Goal: Navigation & Orientation: Find specific page/section

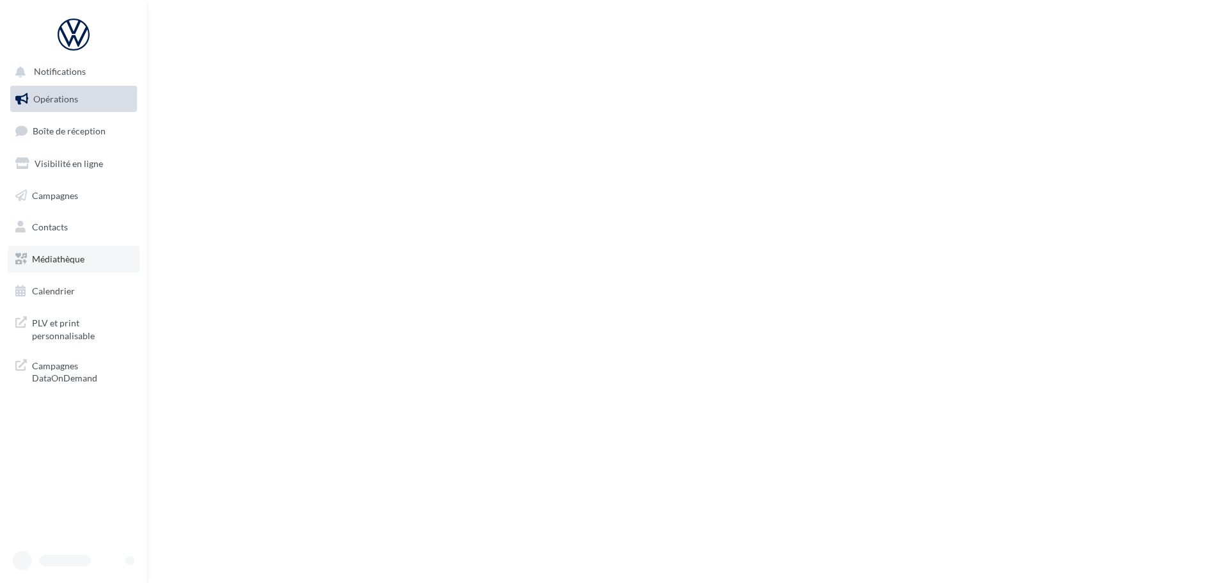
click at [80, 264] on link "Médiathèque" at bounding box center [74, 259] width 132 height 27
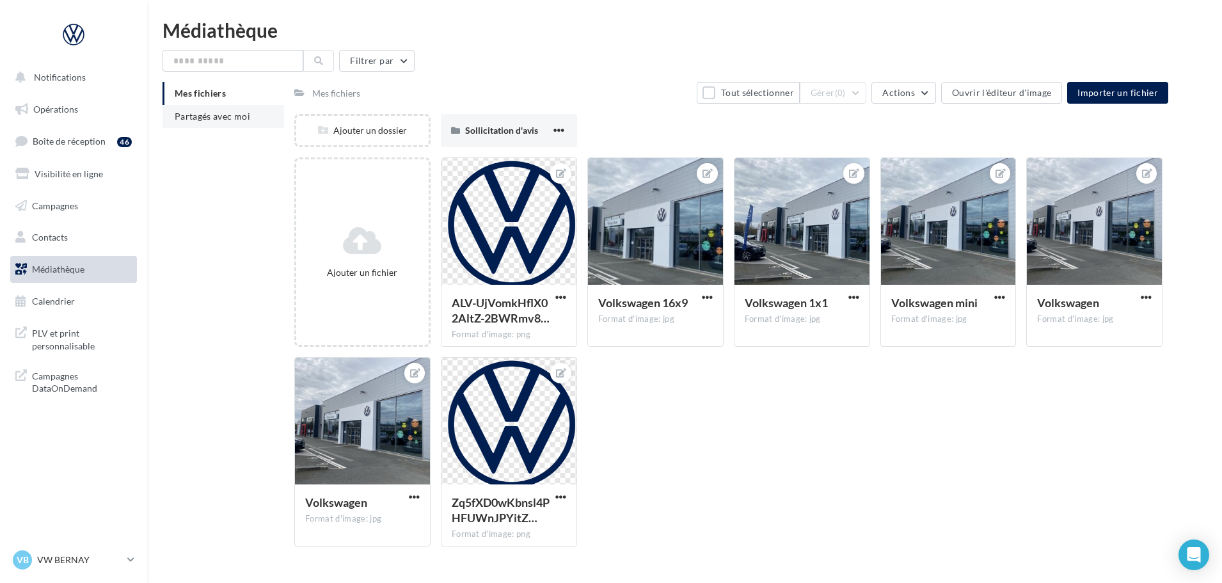
click at [230, 124] on li "Partagés avec moi" at bounding box center [224, 116] width 122 height 23
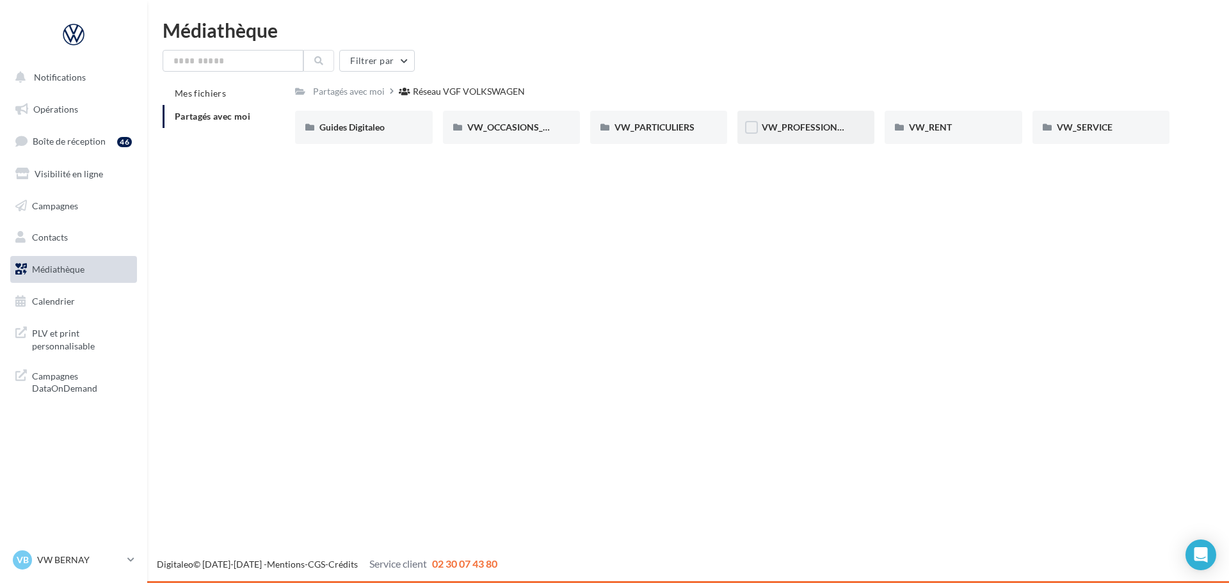
click at [869, 126] on div "VW_PROFESSIONNELS" at bounding box center [805, 127] width 137 height 33
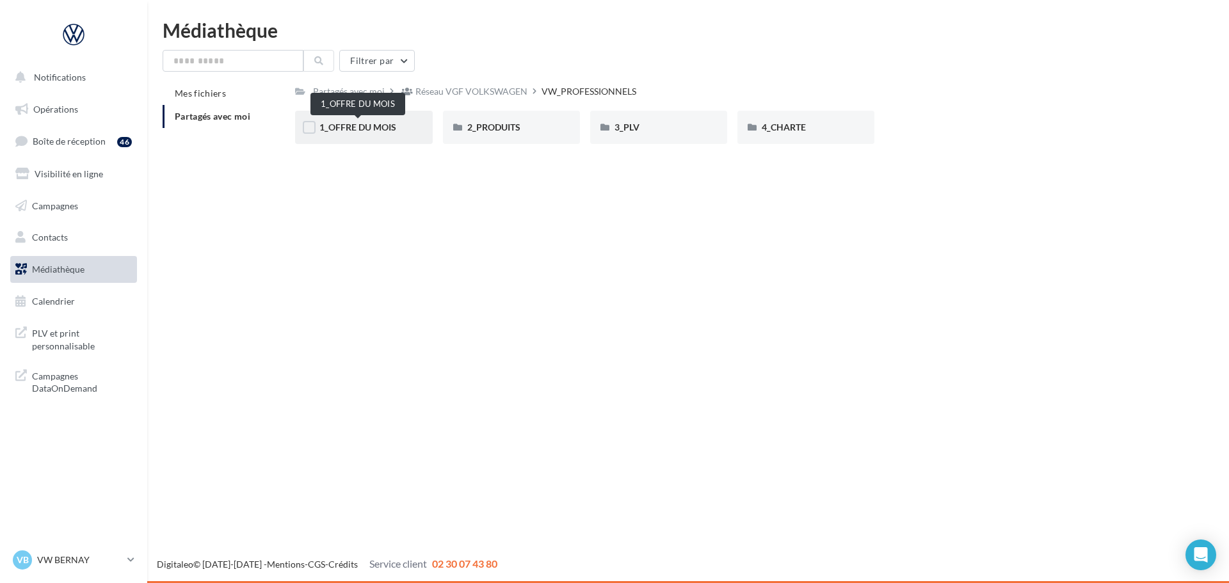
click at [359, 129] on span "1_OFFRE DU MOIS" at bounding box center [357, 127] width 77 height 11
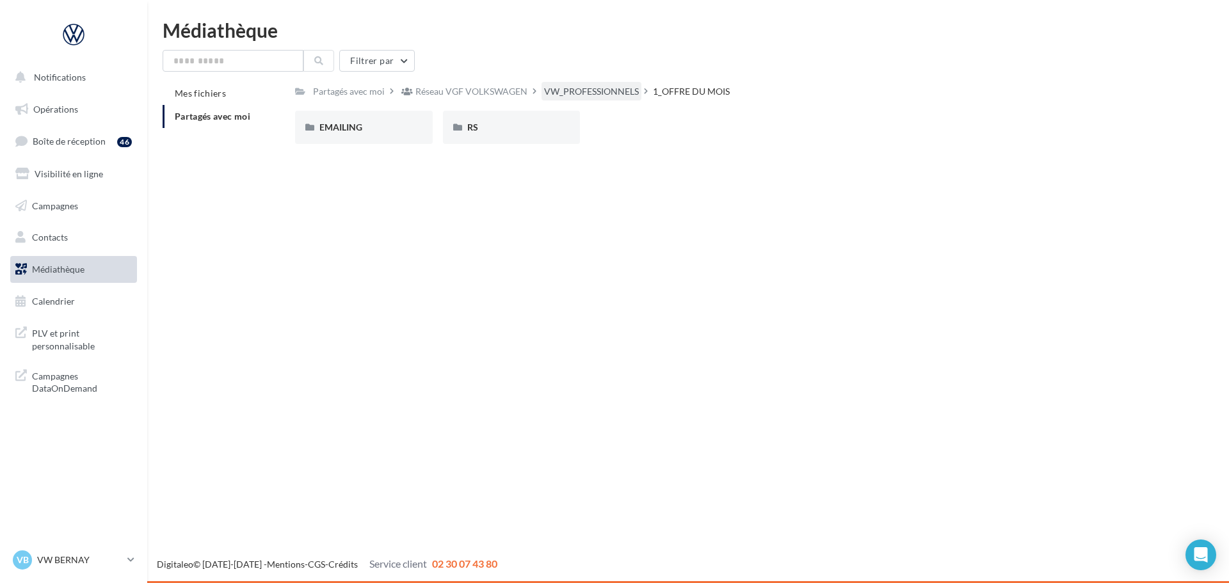
click at [583, 93] on div "VW_PROFESSIONNELS" at bounding box center [591, 91] width 95 height 13
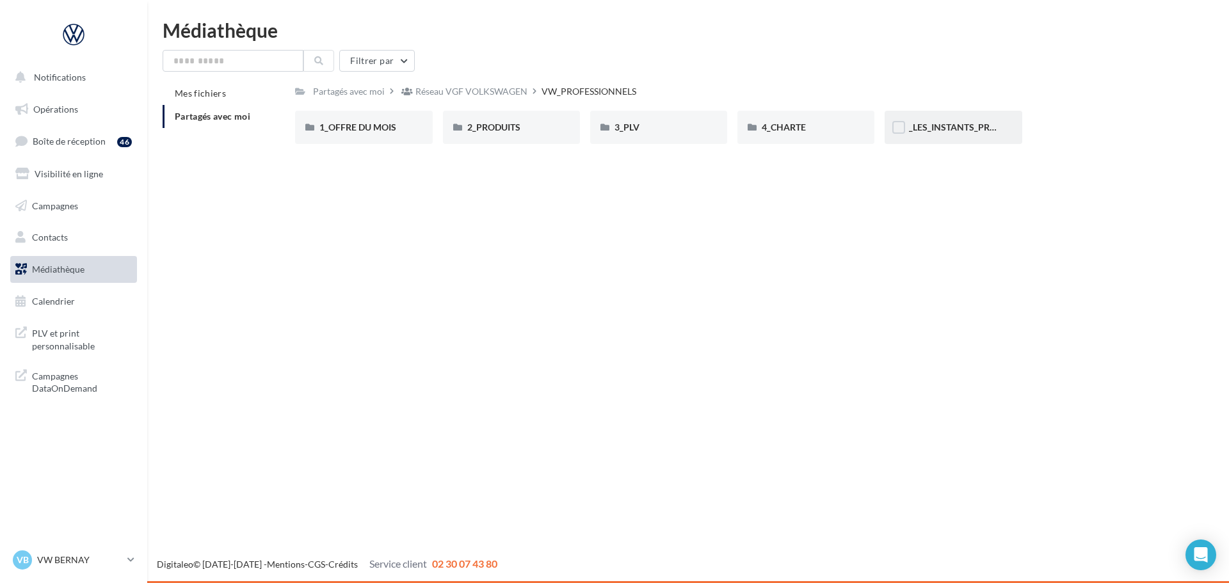
click at [949, 136] on div "_LES_INSTANTS_PRO_NOV2025" at bounding box center [953, 127] width 137 height 33
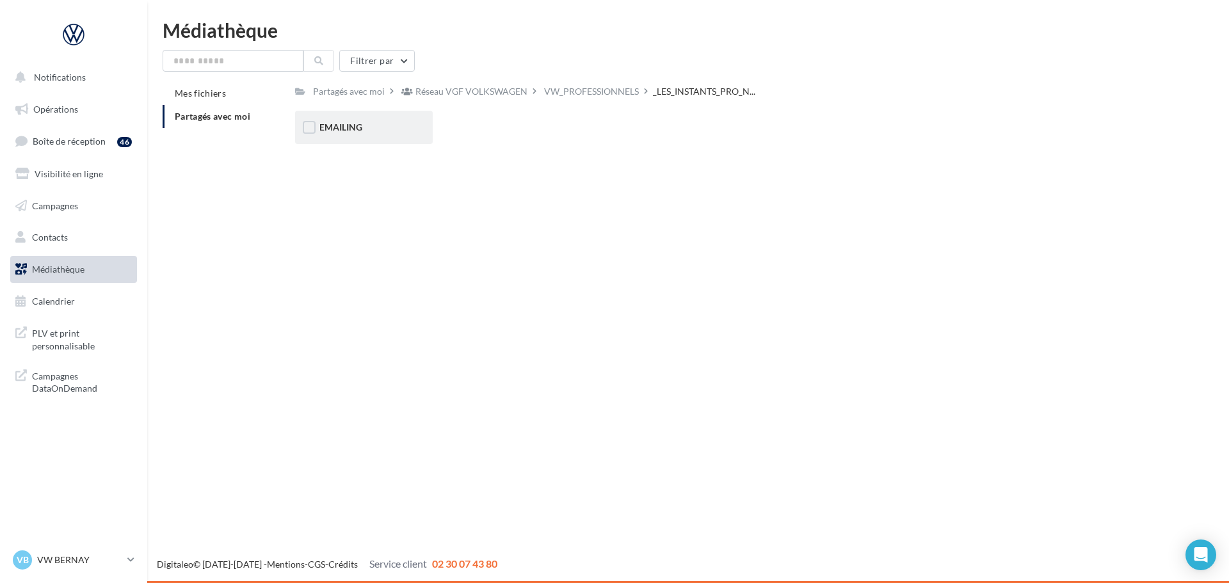
click at [376, 132] on div "EMAILING" at bounding box center [363, 127] width 88 height 13
click at [379, 134] on div "INVITATION" at bounding box center [363, 127] width 88 height 13
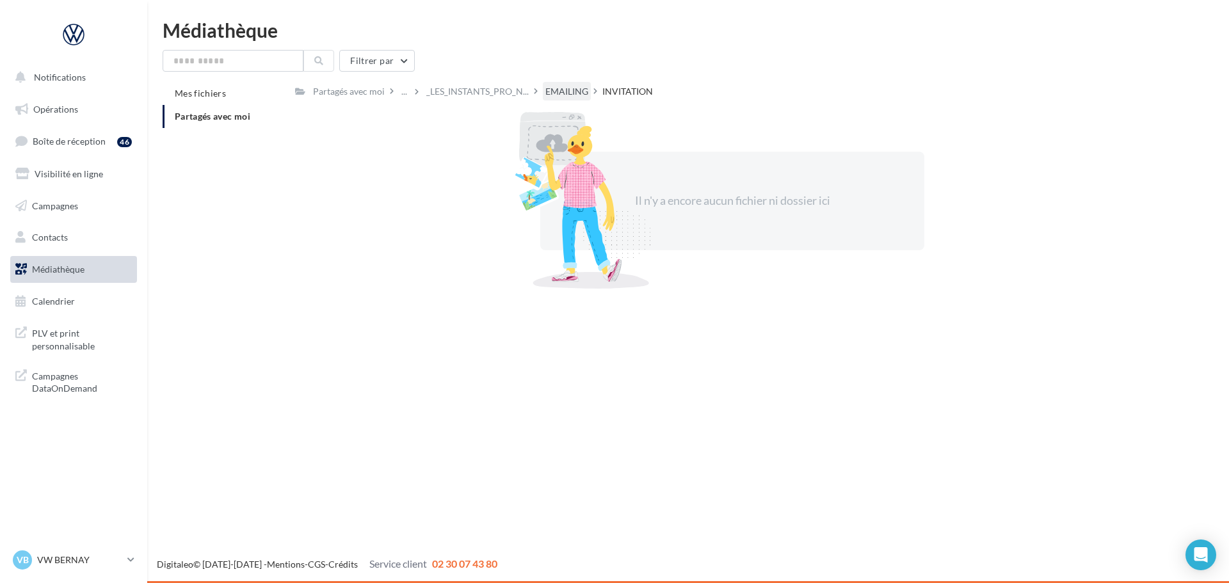
click at [552, 82] on div "EMAILING" at bounding box center [567, 91] width 48 height 19
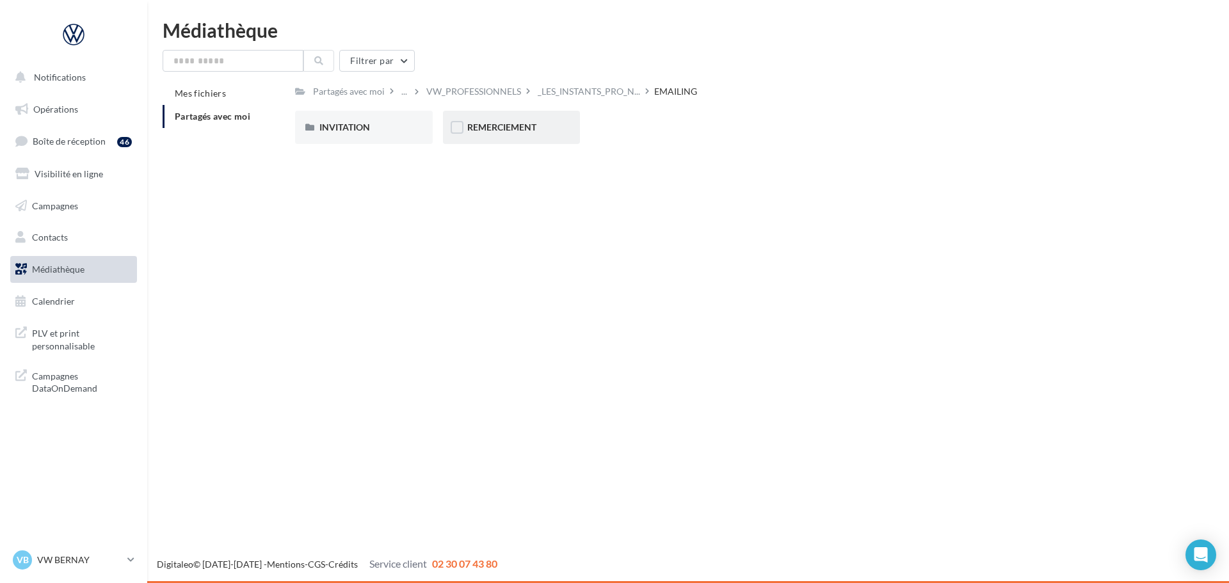
click at [465, 134] on div "REMERCIEMENT" at bounding box center [511, 127] width 137 height 33
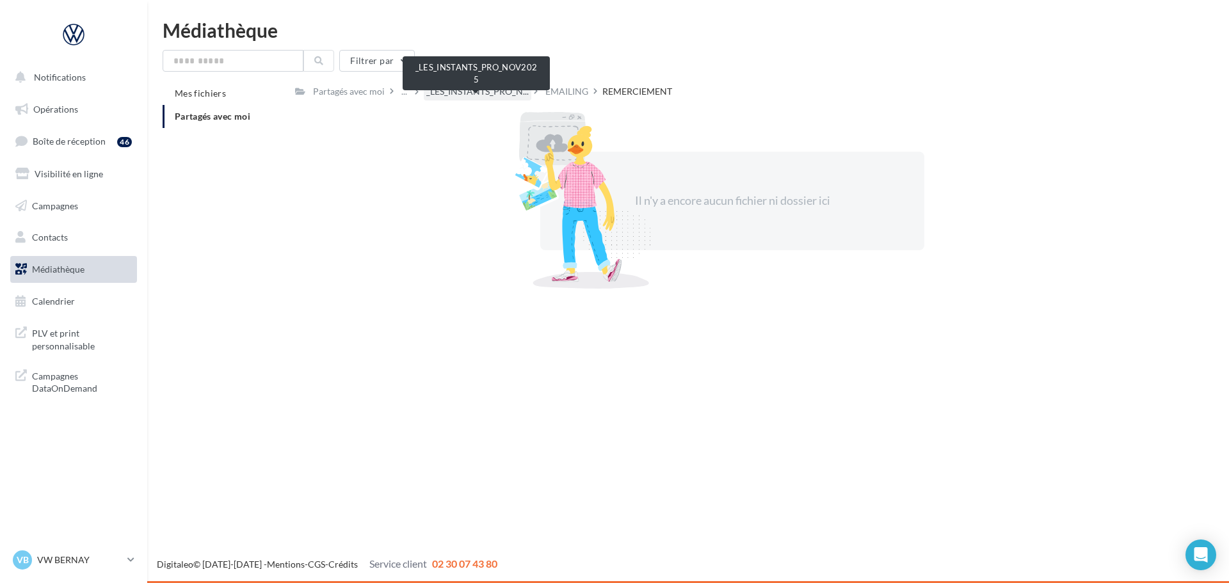
click at [488, 85] on span "_LES_INSTANTS_PRO_N..." at bounding box center [477, 91] width 102 height 13
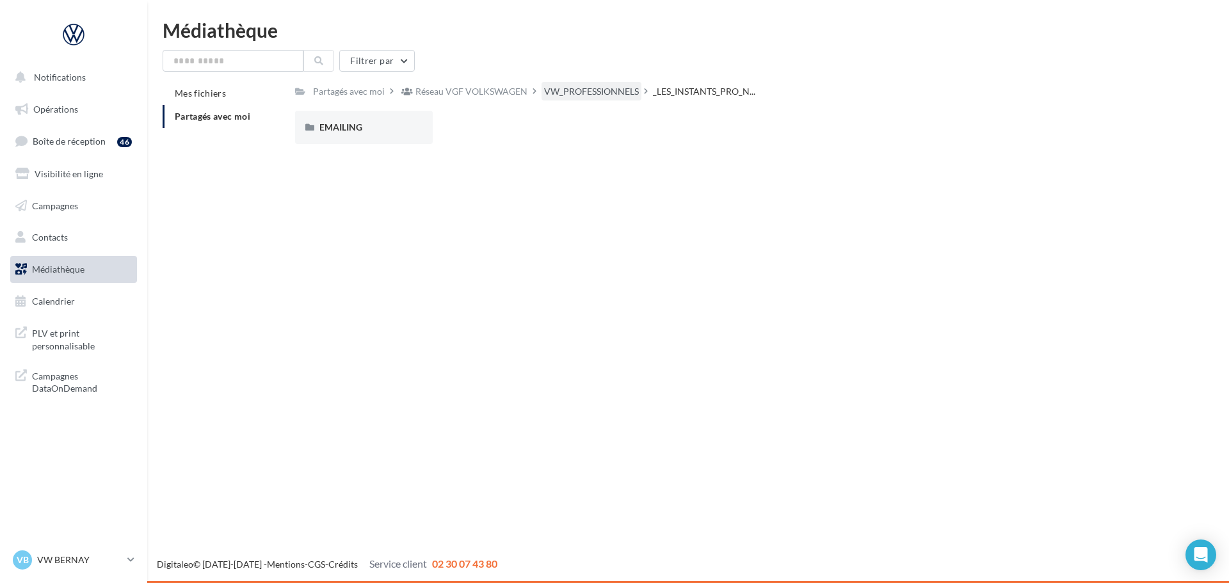
click at [588, 90] on div "VW_PROFESSIONNELS" at bounding box center [591, 91] width 95 height 13
